Goal: Obtain resource: Obtain resource

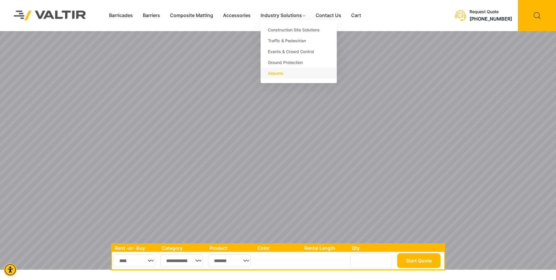
click at [273, 72] on link "Airports" at bounding box center [299, 73] width 76 height 11
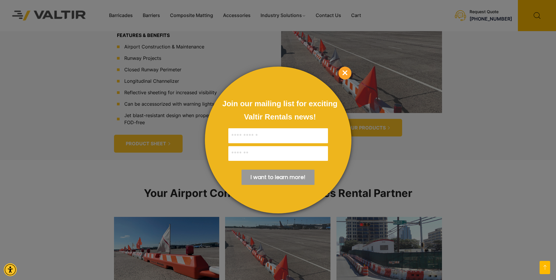
scroll to position [410, 0]
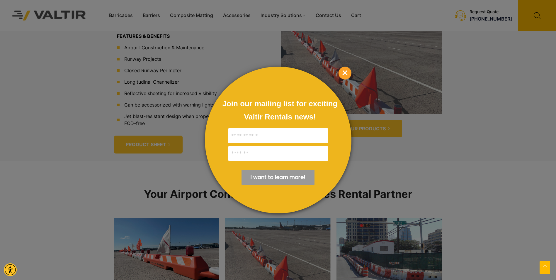
click at [50, 166] on div at bounding box center [278, 140] width 556 height 280
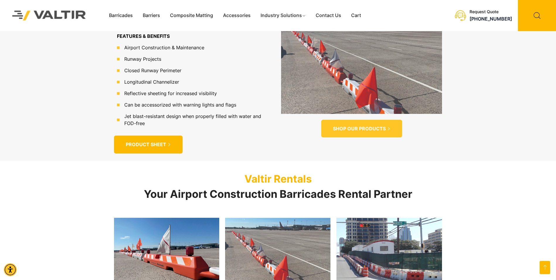
click at [149, 147] on span "PRODUCT SHEET" at bounding box center [146, 144] width 40 height 6
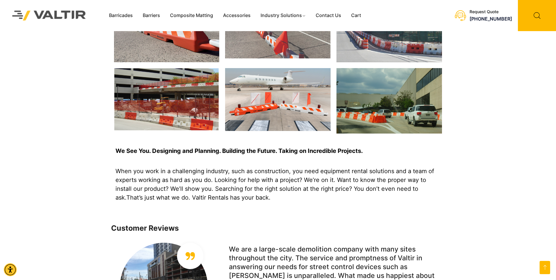
scroll to position [462, 0]
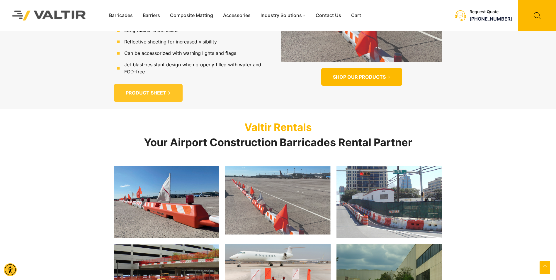
click at [371, 79] on span "SHOP OUR PRODUCTS" at bounding box center [359, 77] width 53 height 6
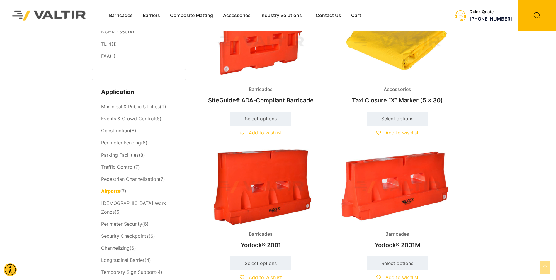
scroll to position [205, 0]
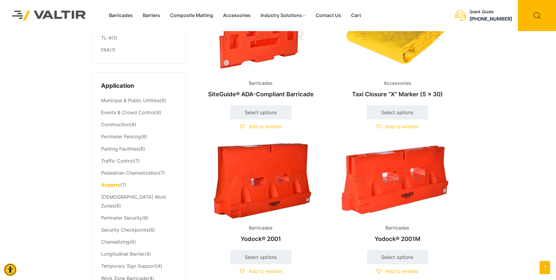
click at [111, 185] on link "Airports" at bounding box center [110, 185] width 19 height 6
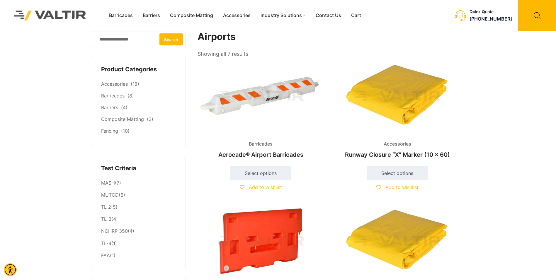
click at [242, 108] on img at bounding box center [261, 97] width 127 height 76
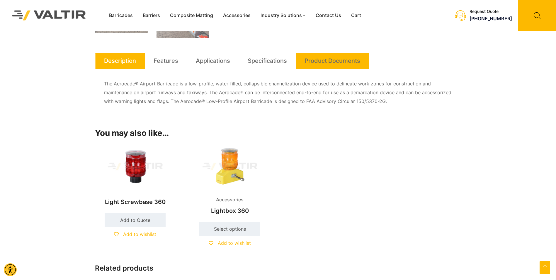
scroll to position [322, 0]
click at [331, 57] on link "Product Documents" at bounding box center [333, 60] width 56 height 16
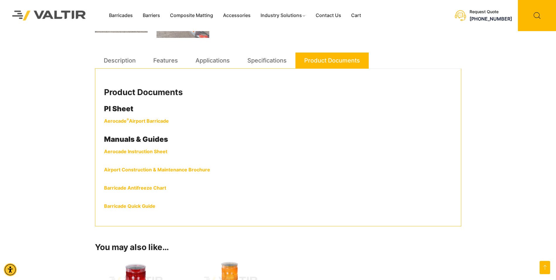
click at [176, 169] on link "Airport Construction & Maintenance Brochure" at bounding box center [157, 169] width 106 height 6
